Goal: Navigation & Orientation: Understand site structure

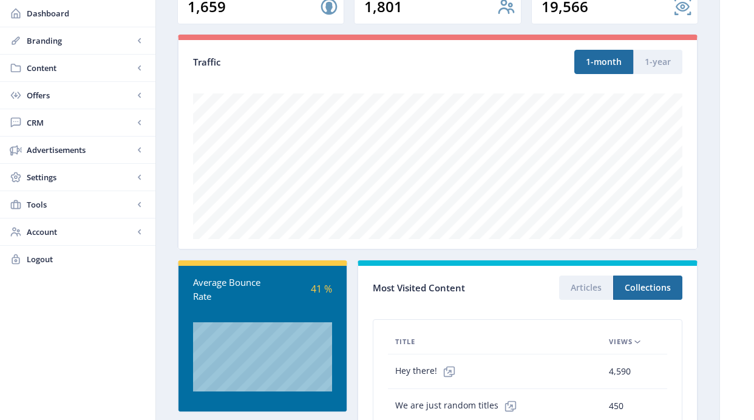
scroll to position [120, 0]
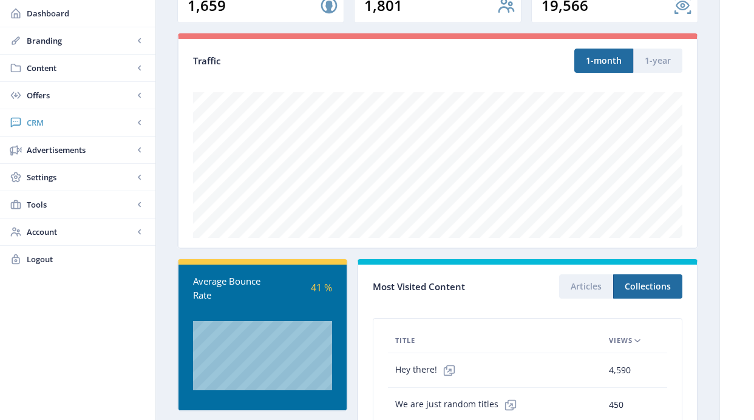
click at [142, 121] on rect at bounding box center [140, 123] width 12 height 12
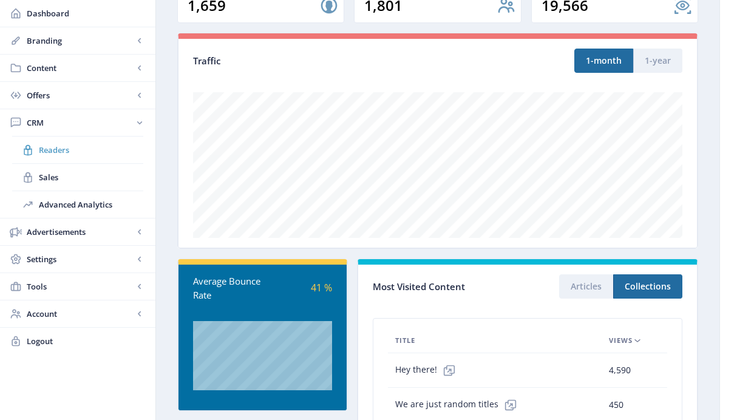
click at [58, 155] on span "Readers" at bounding box center [91, 150] width 104 height 12
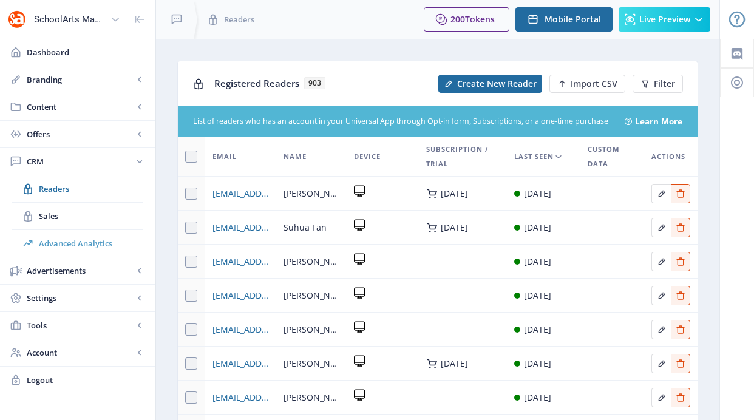
click at [64, 239] on span "Advanced Analytics" at bounding box center [91, 243] width 104 height 12
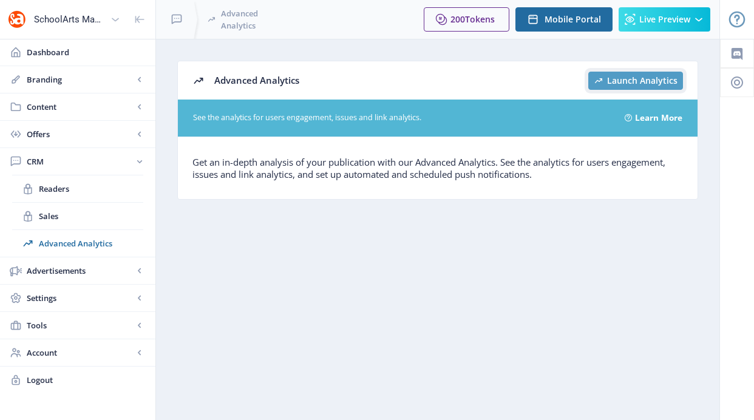
click at [645, 77] on span "Launch Analytics" at bounding box center [642, 81] width 70 height 10
click at [138, 296] on rect at bounding box center [140, 298] width 12 height 12
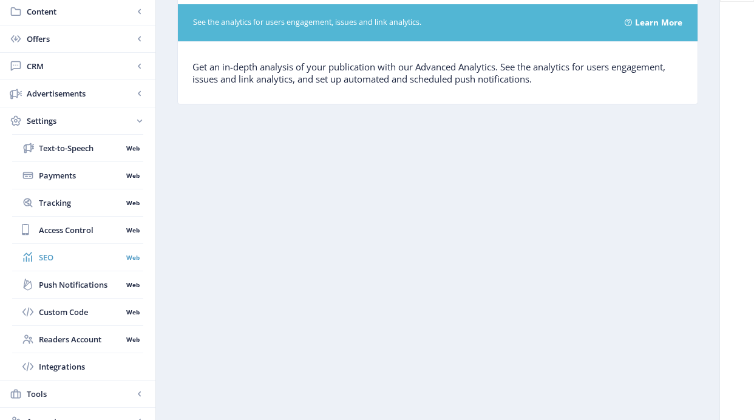
scroll to position [67, 0]
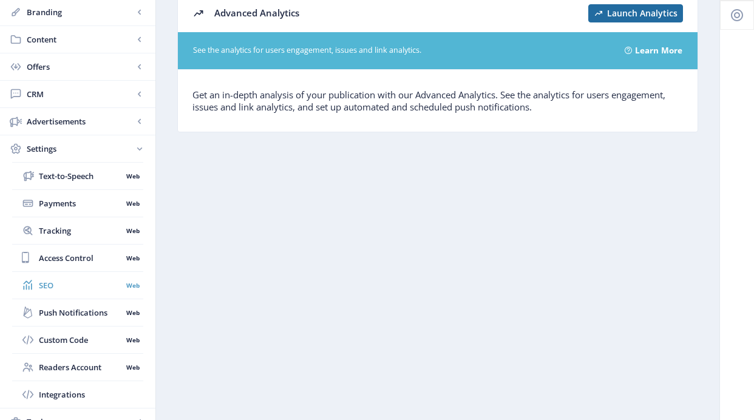
click at [54, 289] on span "SEO" at bounding box center [80, 285] width 83 height 12
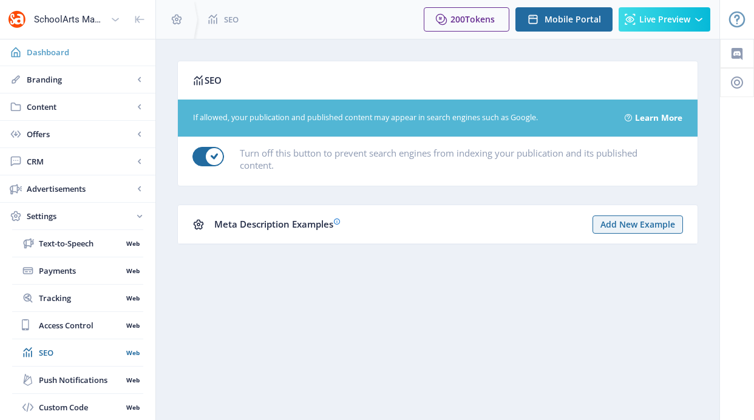
click at [54, 54] on span "Dashboard" at bounding box center [86, 52] width 119 height 12
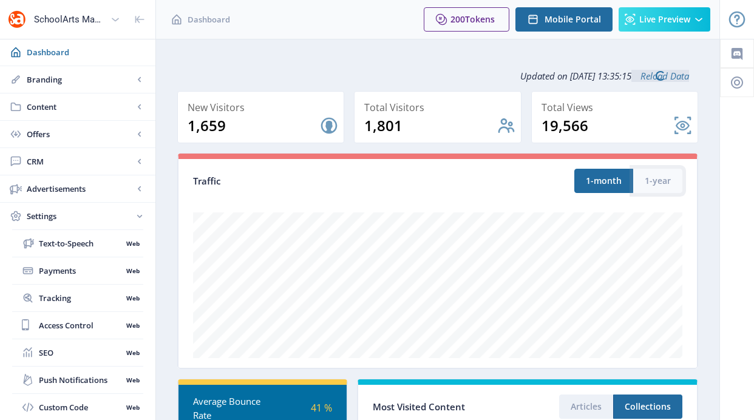
click at [664, 187] on button "1-year" at bounding box center [657, 181] width 49 height 24
click at [601, 182] on button "1-month" at bounding box center [603, 181] width 59 height 24
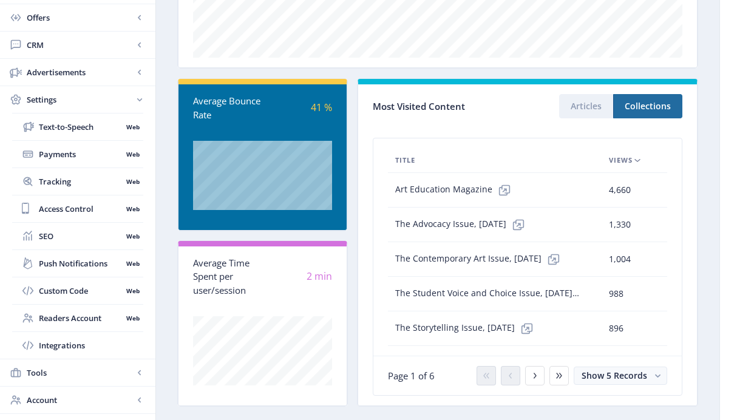
scroll to position [321, 0]
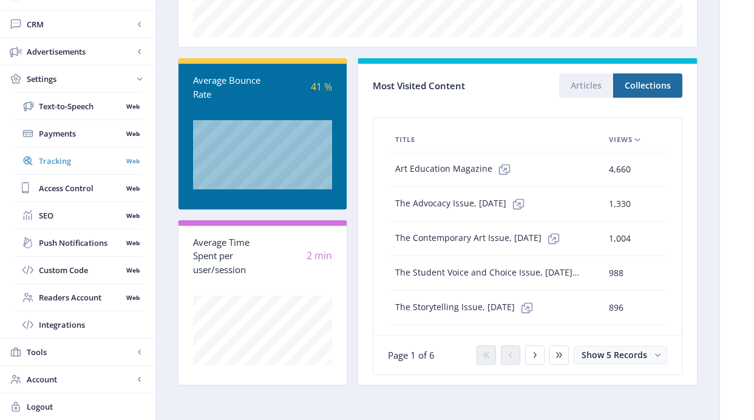
click at [80, 166] on span "Tracking" at bounding box center [80, 161] width 83 height 12
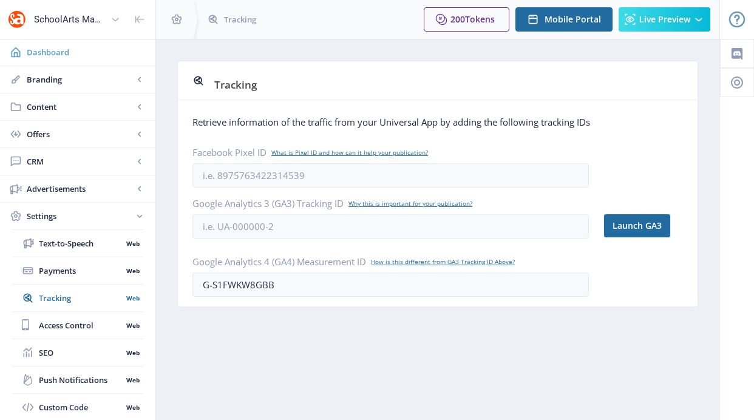
click at [58, 53] on span "Dashboard" at bounding box center [86, 52] width 119 height 12
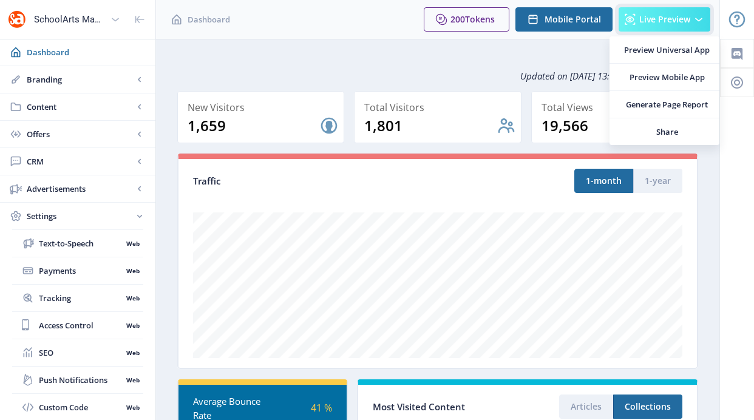
click at [669, 27] on button "Live Preview" at bounding box center [665, 19] width 92 height 24
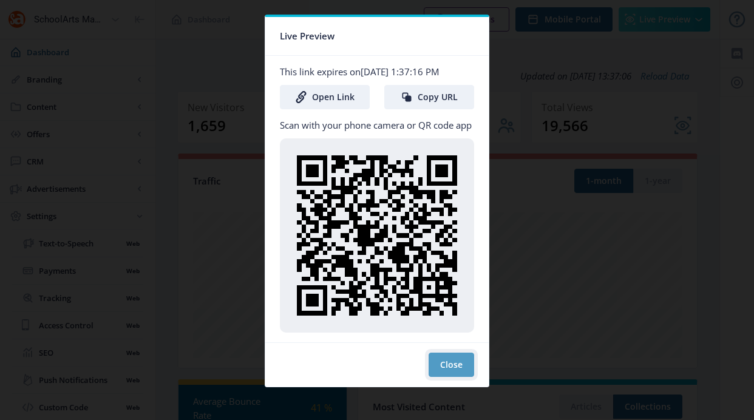
click at [449, 372] on button "Close" at bounding box center [452, 365] width 46 height 24
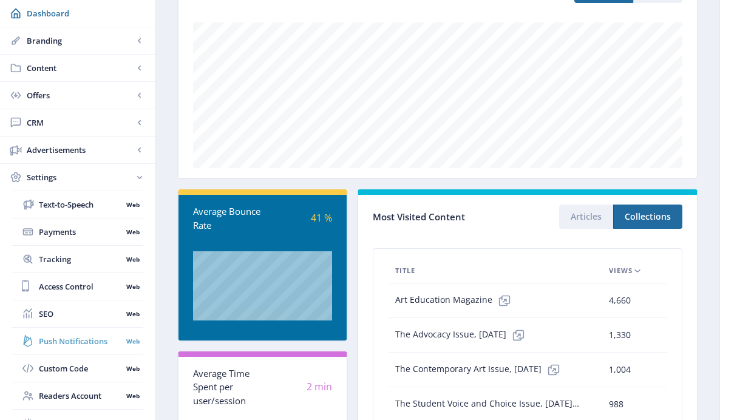
scroll to position [191, 0]
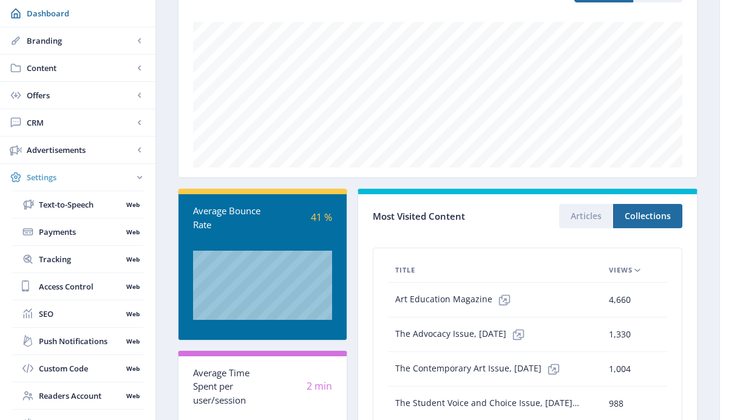
click at [138, 181] on rect at bounding box center [140, 177] width 12 height 12
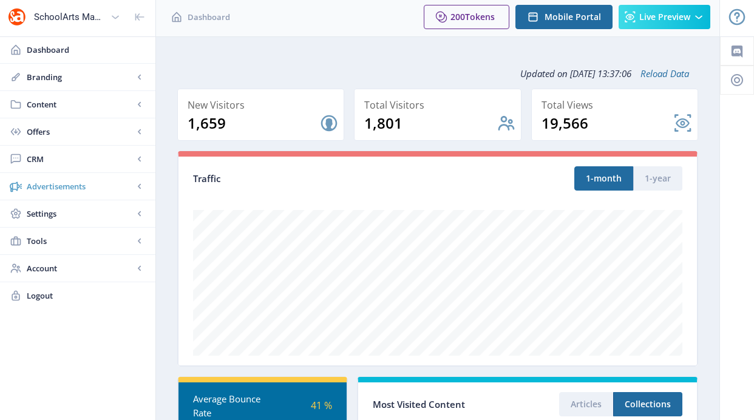
scroll to position [0, 0]
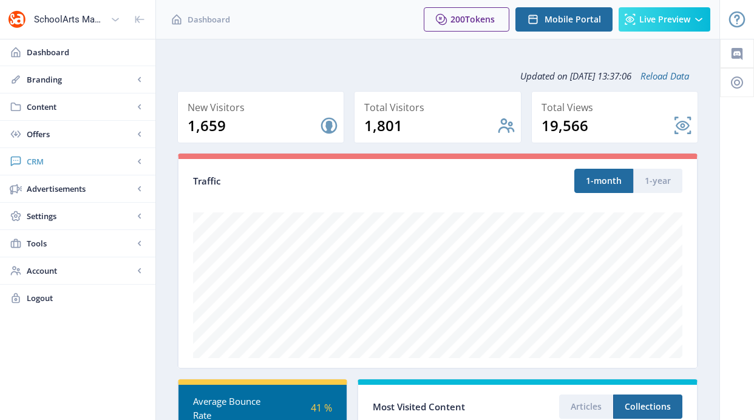
click at [141, 160] on rect at bounding box center [140, 161] width 12 height 12
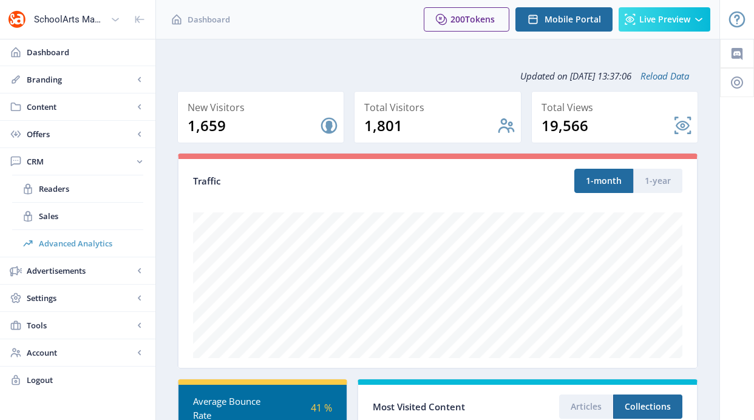
click at [98, 239] on span "Advanced Analytics" at bounding box center [91, 243] width 104 height 12
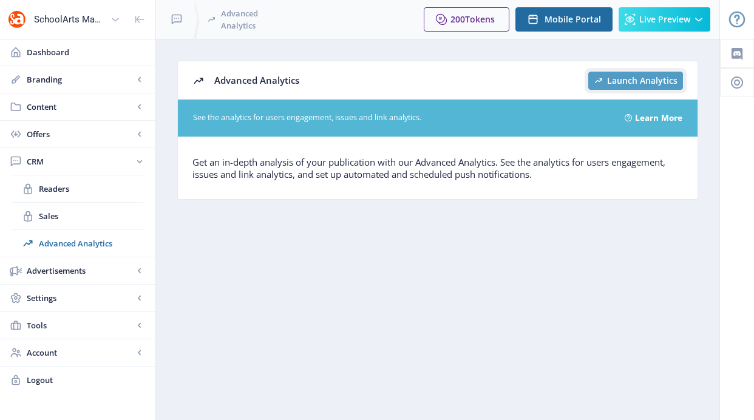
click at [635, 77] on span "Launch Analytics" at bounding box center [642, 81] width 70 height 10
click at [57, 191] on span "Readers" at bounding box center [91, 189] width 104 height 12
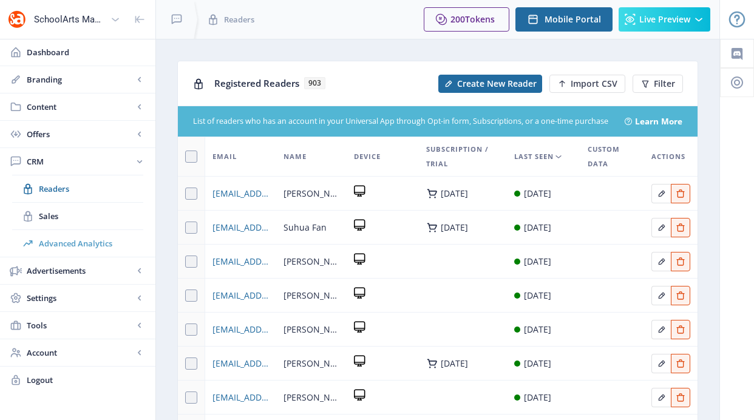
click at [63, 247] on span "Advanced Analytics" at bounding box center [91, 243] width 104 height 12
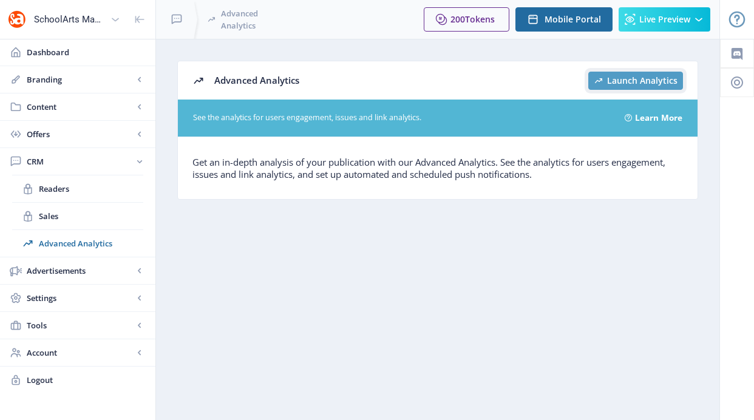
click at [660, 76] on span "Launch Analytics" at bounding box center [642, 81] width 70 height 10
click at [58, 55] on span "Dashboard" at bounding box center [86, 52] width 119 height 12
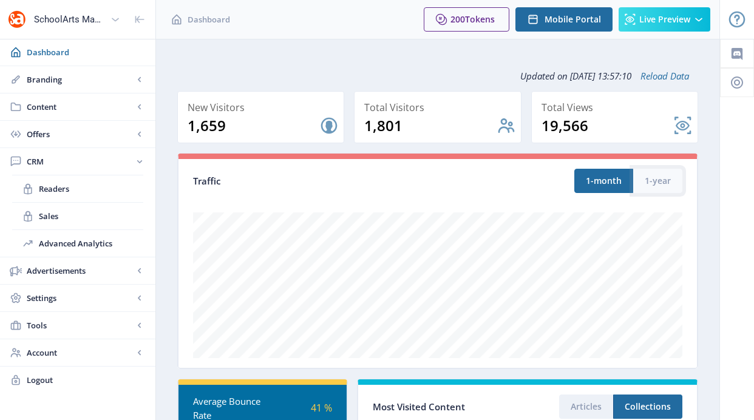
click at [669, 183] on button "1-year" at bounding box center [657, 181] width 49 height 24
click at [611, 185] on button "1-month" at bounding box center [603, 181] width 59 height 24
type button "month"
